Goal: Task Accomplishment & Management: Manage account settings

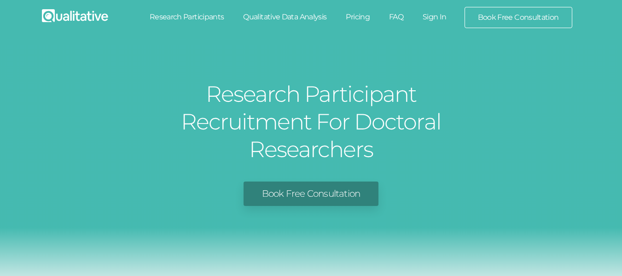
click at [209, 14] on link "Research Participants" at bounding box center [187, 17] width 94 height 20
click at [195, 15] on link "Research Participants" at bounding box center [187, 17] width 94 height 20
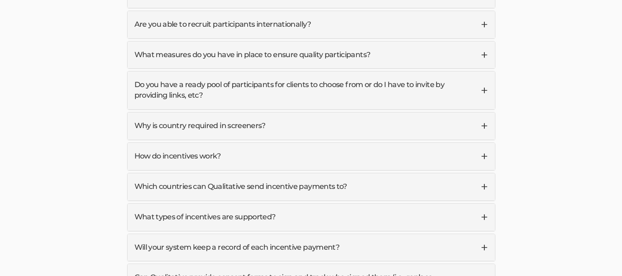
scroll to position [2442, 0]
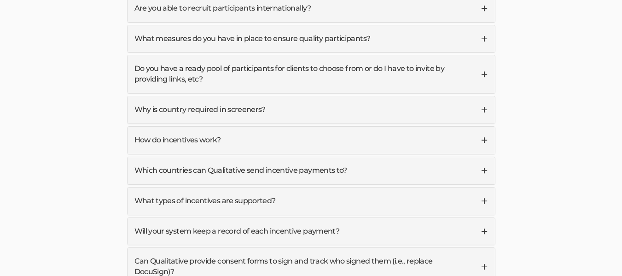
click at [354, 127] on link "How do incentives work?" at bounding box center [312, 140] width 368 height 27
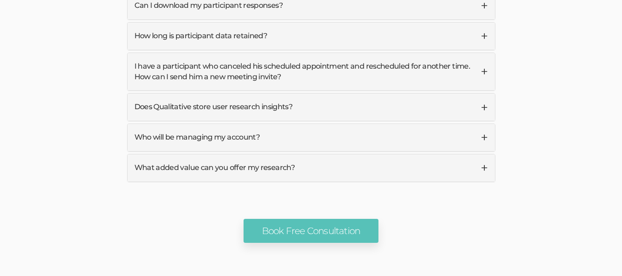
scroll to position [3157, 0]
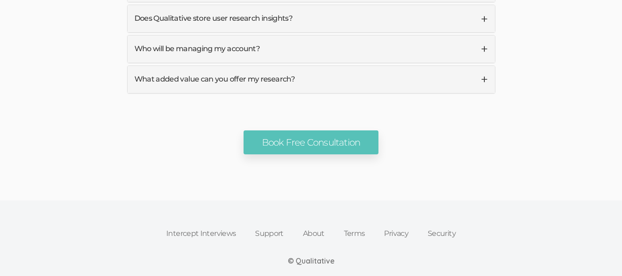
click at [219, 223] on link "Intercept Interviews" at bounding box center [201, 233] width 89 height 20
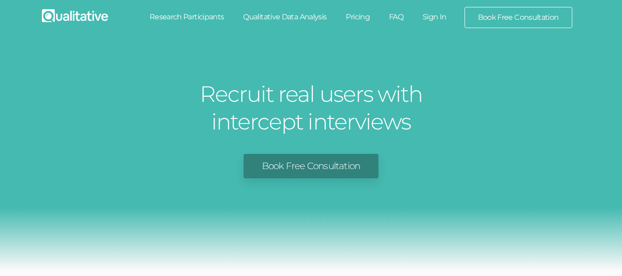
click at [490, 16] on link "Book Free Consultation" at bounding box center [518, 17] width 107 height 20
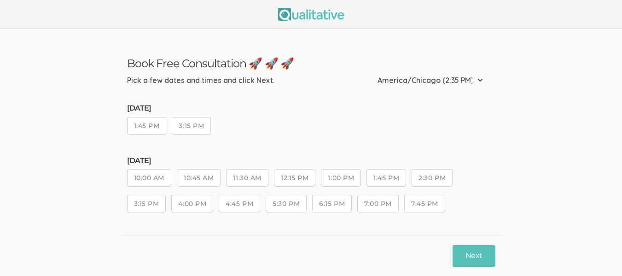
click at [294, 15] on img at bounding box center [311, 14] width 66 height 13
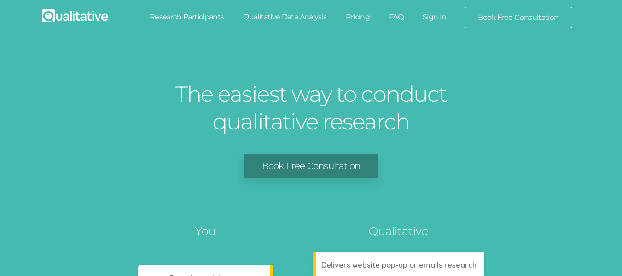
click at [293, 17] on link "Qualitative Data Analysis" at bounding box center [285, 17] width 103 height 20
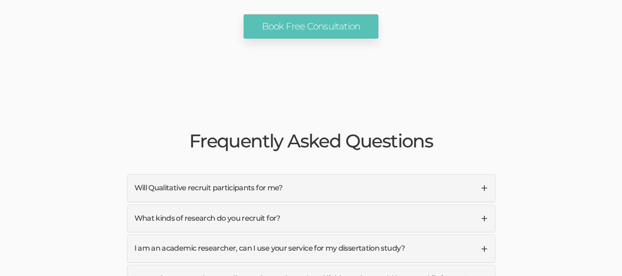
scroll to position [2166, 0]
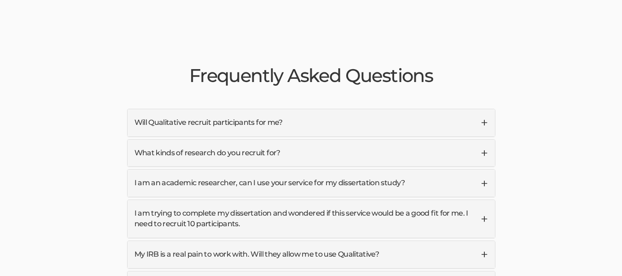
click at [475, 109] on link "Will Qualitative recruit participants for me?" at bounding box center [312, 122] width 368 height 27
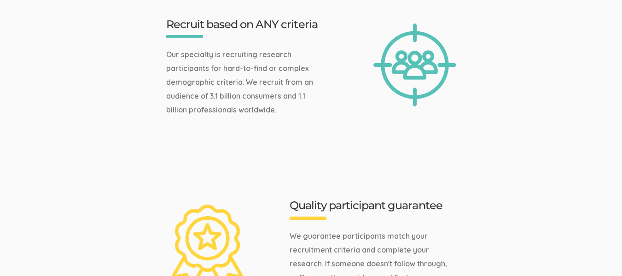
scroll to position [0, 0]
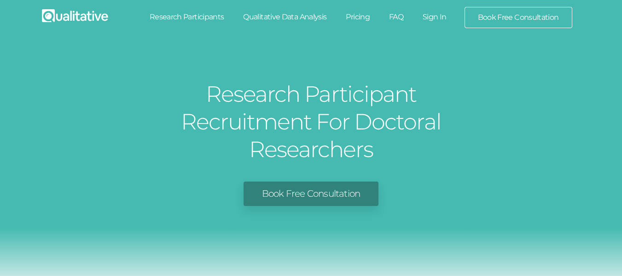
click at [363, 18] on link "Pricing" at bounding box center [357, 17] width 43 height 20
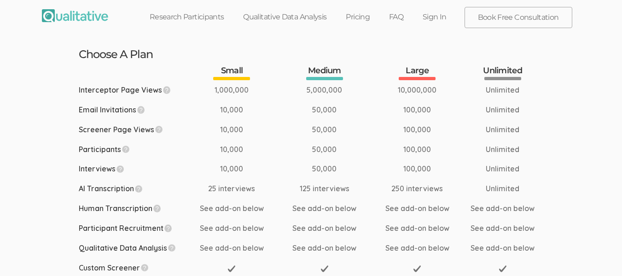
click at [182, 15] on link "Research Participants" at bounding box center [187, 17] width 94 height 20
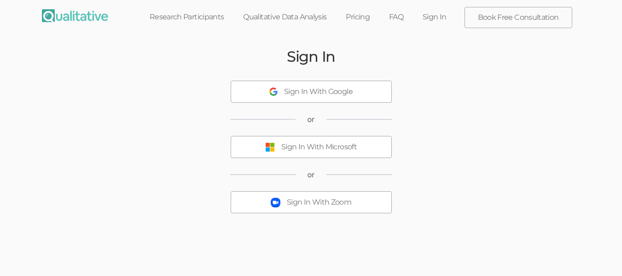
click at [364, 91] on button "Sign In With Google" at bounding box center [311, 92] width 161 height 22
